Goal: Use online tool/utility: Use online tool/utility

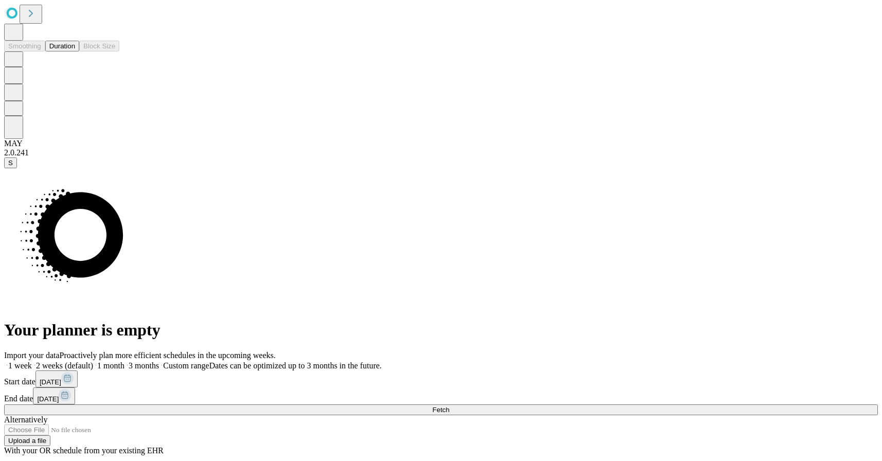
click at [61, 51] on button "Duration" at bounding box center [62, 46] width 34 height 11
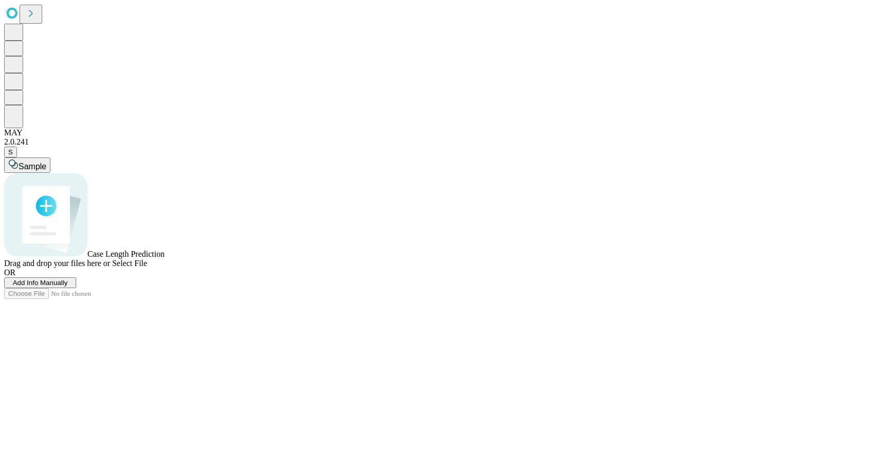
click at [147, 267] on span "Select File" at bounding box center [129, 263] width 35 height 9
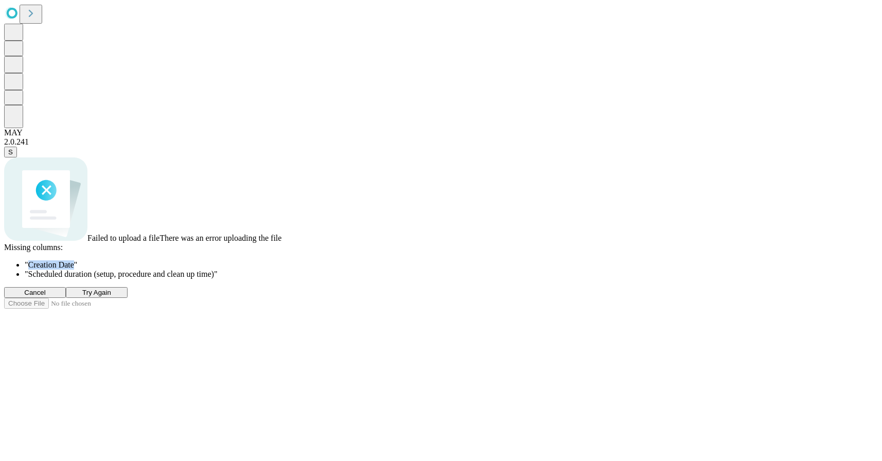
drag, startPoint x: 377, startPoint y: 288, endPoint x: 326, endPoint y: 290, distance: 50.4
click at [77, 269] on span "" Creation Date "" at bounding box center [51, 264] width 52 height 9
copy span "Creation Date"
drag, startPoint x: 326, startPoint y: 300, endPoint x: 540, endPoint y: 301, distance: 214.4
click at [217, 278] on span "" Scheduled duration (setup, procedure and clean up time) "" at bounding box center [121, 273] width 193 height 9
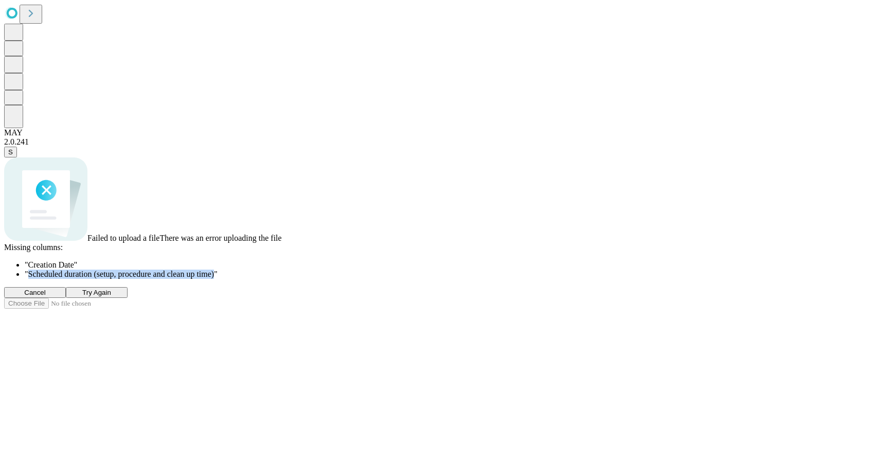
copy span "Scheduled duration (setup, procedure and clean up time)"
click at [111, 296] on span "Try Again" at bounding box center [96, 292] width 29 height 8
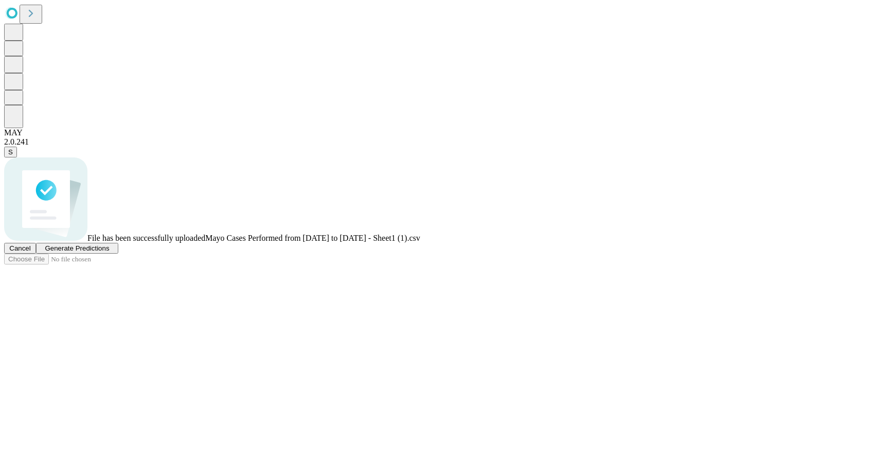
click at [109, 252] on span "Generate Predictions" at bounding box center [77, 248] width 64 height 8
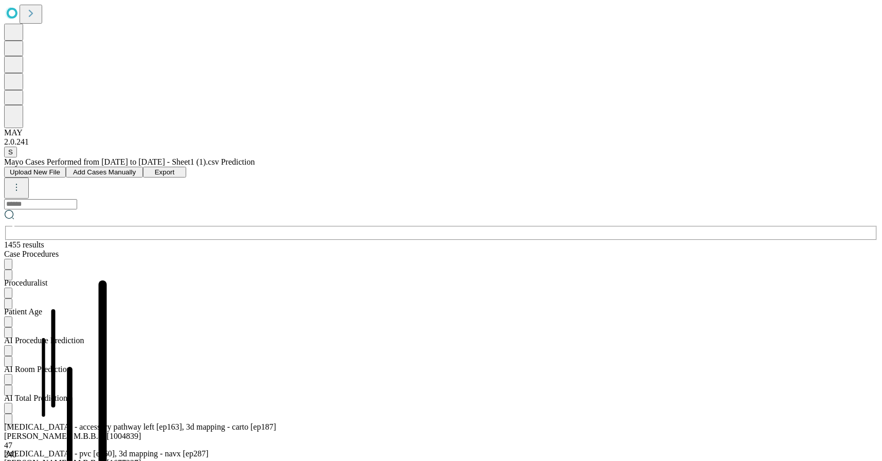
click at [175, 168] on span "Export" at bounding box center [165, 172] width 20 height 8
